Goal: Task Accomplishment & Management: Use online tool/utility

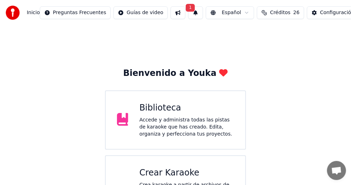
click at [203, 169] on div "Crear Karaoke" at bounding box center [186, 172] width 95 height 11
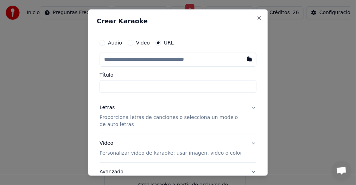
click at [129, 41] on button "Video" at bounding box center [131, 43] width 6 height 6
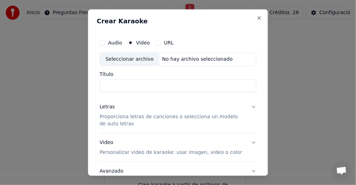
click at [124, 60] on div "Seleccionar archivo" at bounding box center [130, 59] width 60 height 13
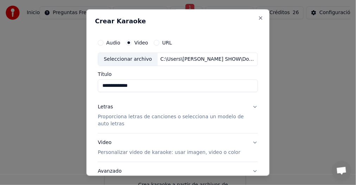
click at [195, 85] on input "**********" at bounding box center [178, 85] width 160 height 13
type input "**********"
click at [251, 105] on button "Letras Proporciona letras de canciones o selecciona un modelo de auto letras" at bounding box center [178, 115] width 160 height 35
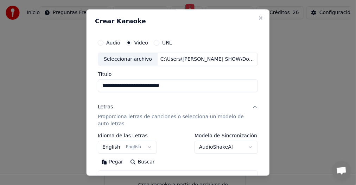
click at [146, 147] on button "English English" at bounding box center [127, 147] width 59 height 13
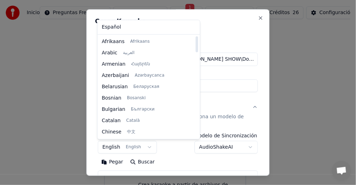
select select "**"
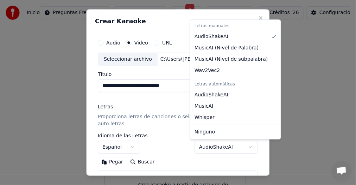
click at [247, 148] on body "**********" at bounding box center [175, 114] width 351 height 228
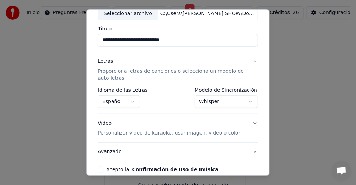
scroll to position [70, 0]
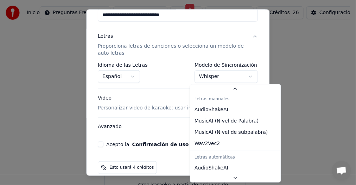
click at [246, 76] on body "**********" at bounding box center [175, 114] width 351 height 228
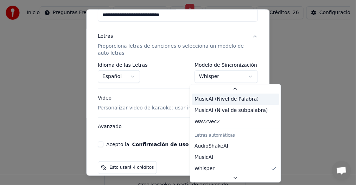
scroll to position [11, 0]
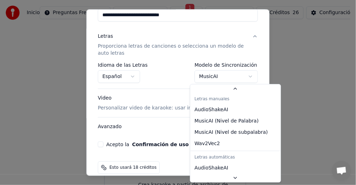
click at [246, 73] on body "**********" at bounding box center [175, 114] width 351 height 228
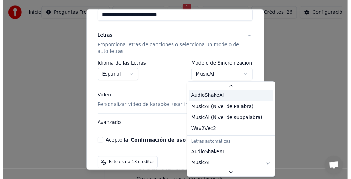
scroll to position [0, 0]
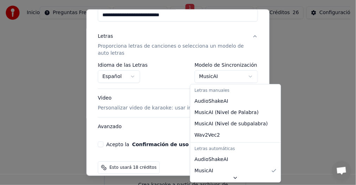
select select "**********"
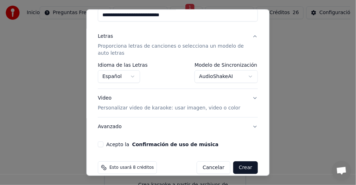
click at [101, 143] on button "Acepto la Confirmación de uso de música" at bounding box center [101, 144] width 6 height 6
click at [242, 166] on button "Crear" at bounding box center [246, 167] width 25 height 13
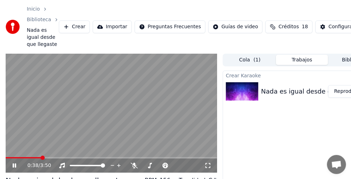
click at [339, 89] on button "Reproducir" at bounding box center [347, 91] width 39 height 13
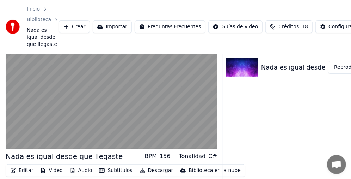
scroll to position [35, 0]
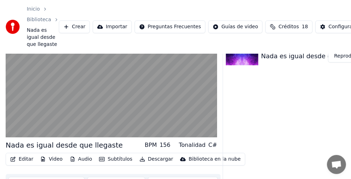
click at [156, 144] on div "BPM" at bounding box center [151, 145] width 12 height 8
click at [157, 146] on div "BPM" at bounding box center [151, 145] width 12 height 8
click at [170, 145] on div "156" at bounding box center [165, 145] width 11 height 8
click at [139, 143] on div "Nada es igual desde que llegaste BPM 156 Tonalidad C#" at bounding box center [111, 145] width 211 height 10
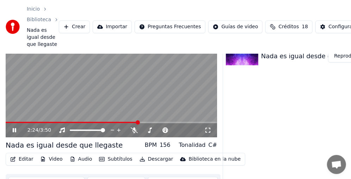
click at [133, 96] on video at bounding box center [111, 77] width 211 height 119
click at [190, 130] on span at bounding box center [190, 130] width 4 height 4
click at [340, 55] on button "Reproducir" at bounding box center [347, 56] width 39 height 13
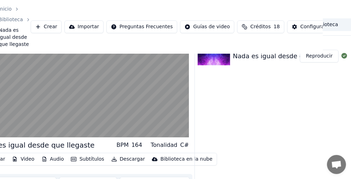
scroll to position [35, 30]
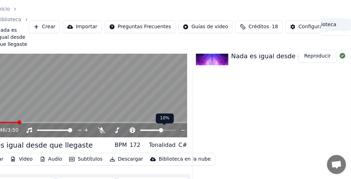
click at [161, 132] on span at bounding box center [161, 130] width 4 height 4
click at [159, 131] on span at bounding box center [159, 130] width 4 height 4
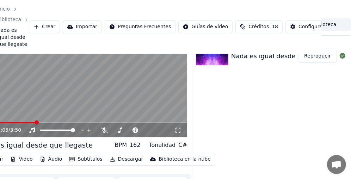
click at [244, 105] on div "Crear Karaoke Nada es igual desde que llegaste Reproducir" at bounding box center [272, 111] width 159 height 152
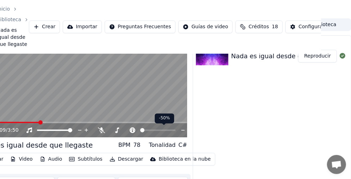
click at [140, 132] on span at bounding box center [142, 130] width 4 height 4
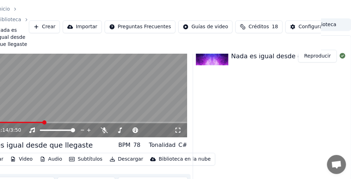
click at [316, 58] on button "Reproducir" at bounding box center [317, 56] width 39 height 13
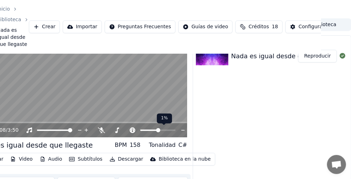
click at [157, 132] on span at bounding box center [158, 130] width 4 height 4
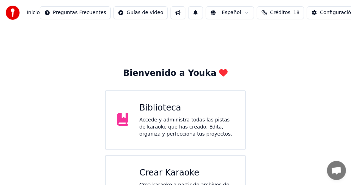
click at [176, 118] on div "Accede y administra todas las pistas de karaoke que has creado. Edita, organiza…" at bounding box center [186, 126] width 95 height 21
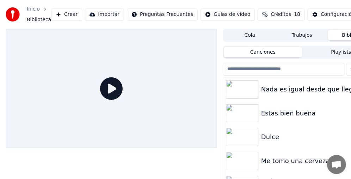
click at [267, 93] on div "Nada es igual desde que llegaste" at bounding box center [316, 89] width 110 height 10
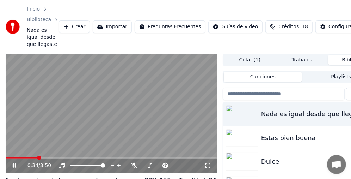
click at [94, 117] on video at bounding box center [111, 113] width 211 height 119
click at [6, 155] on span at bounding box center [8, 157] width 4 height 4
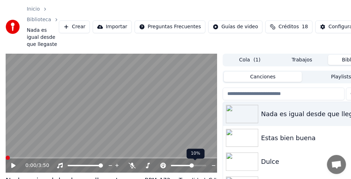
click at [192, 165] on span at bounding box center [191, 165] width 4 height 4
click at [125, 111] on video at bounding box center [111, 113] width 211 height 119
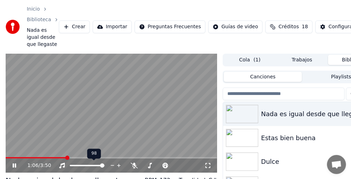
click at [104, 167] on span at bounding box center [102, 165] width 4 height 4
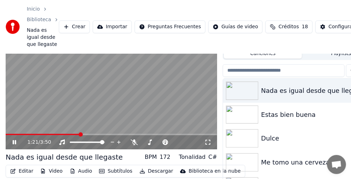
scroll to position [35, 0]
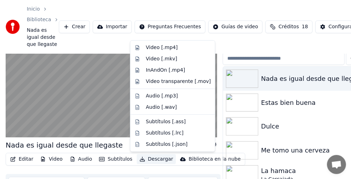
click at [154, 159] on button "Descargar" at bounding box center [156, 159] width 39 height 10
click at [162, 47] on div "Video [.mp4]" at bounding box center [162, 47] width 32 height 7
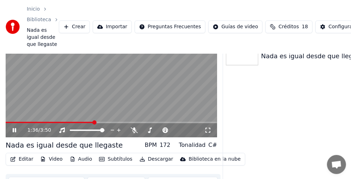
click at [105, 88] on video at bounding box center [111, 77] width 211 height 119
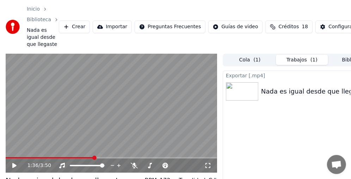
scroll to position [0, 30]
